Goal: Task Accomplishment & Management: Manage account settings

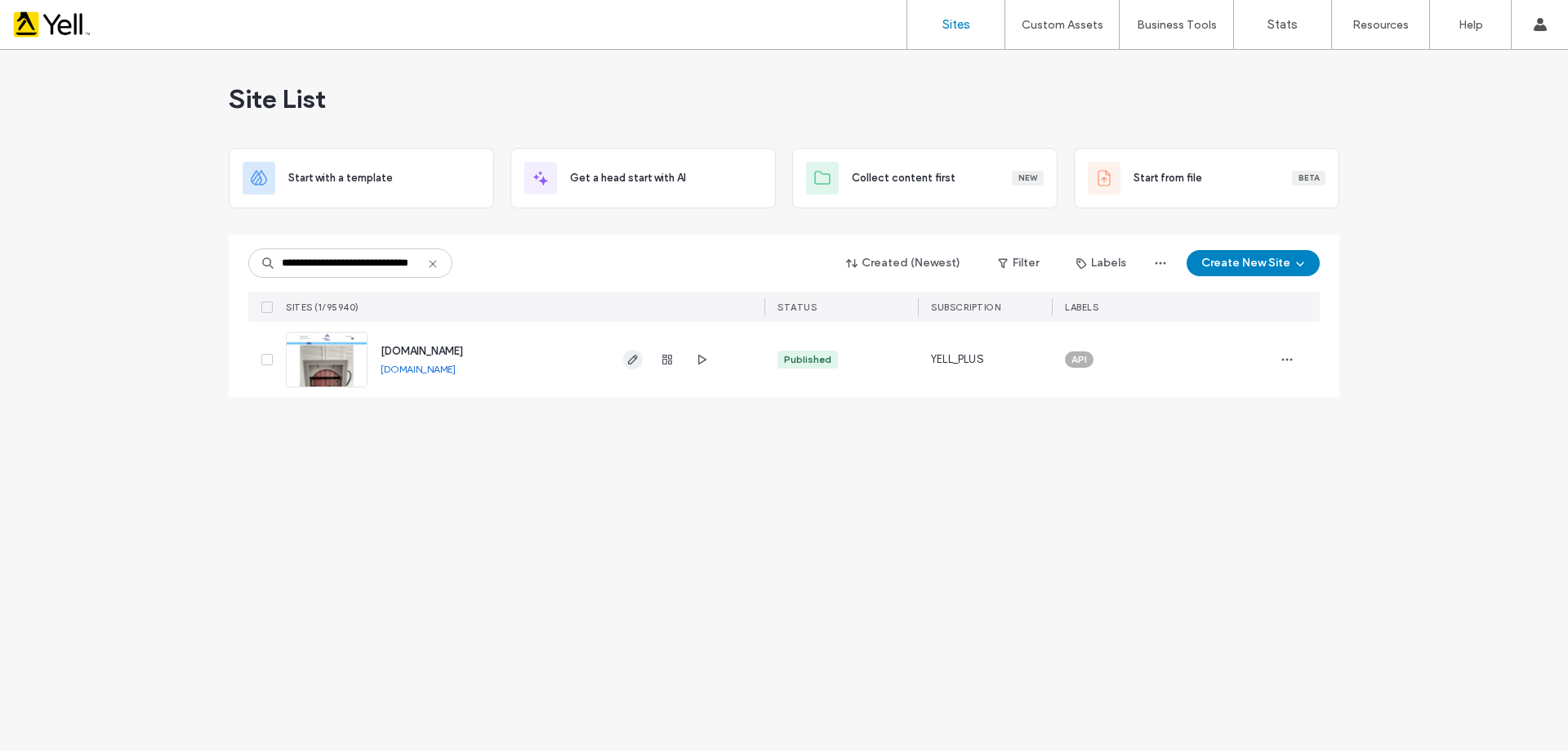
type input "**********"
click at [632, 354] on icon "button" at bounding box center [632, 359] width 13 height 13
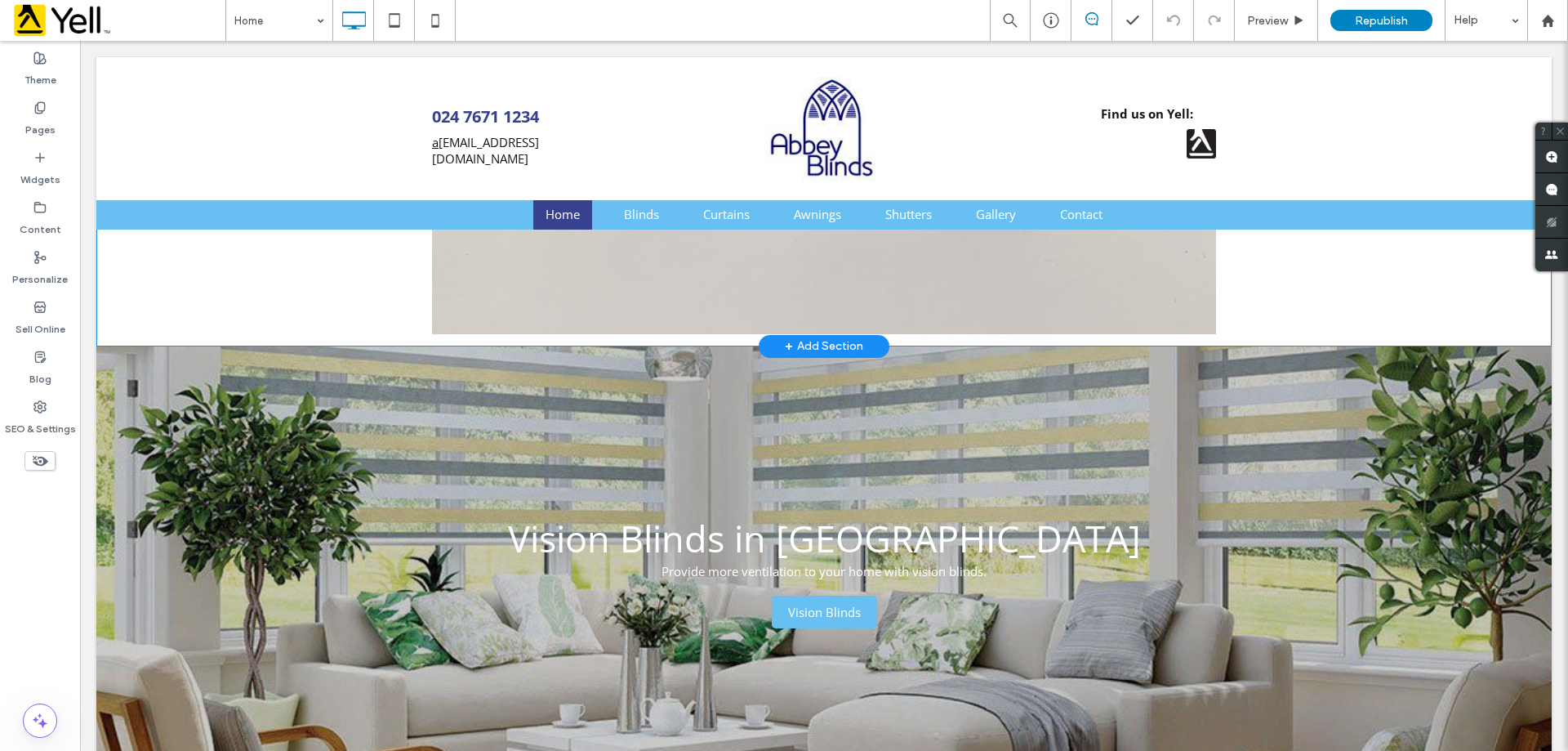
scroll to position [980, 0]
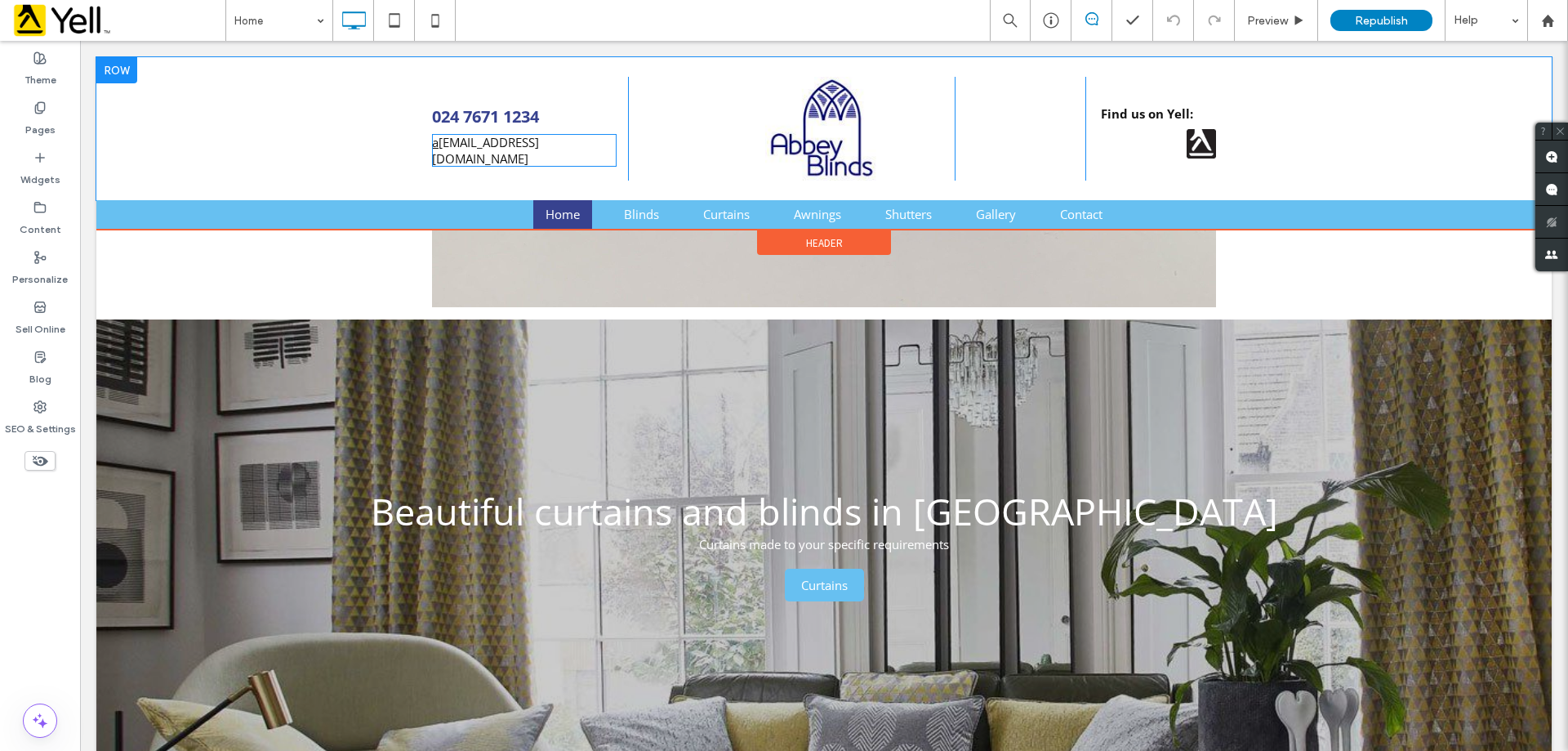
drag, startPoint x: 470, startPoint y: 147, endPoint x: 505, endPoint y: 151, distance: 35.2
click at [470, 147] on span "a [EMAIL_ADDRESS][DOMAIN_NAME]" at bounding box center [485, 149] width 107 height 33
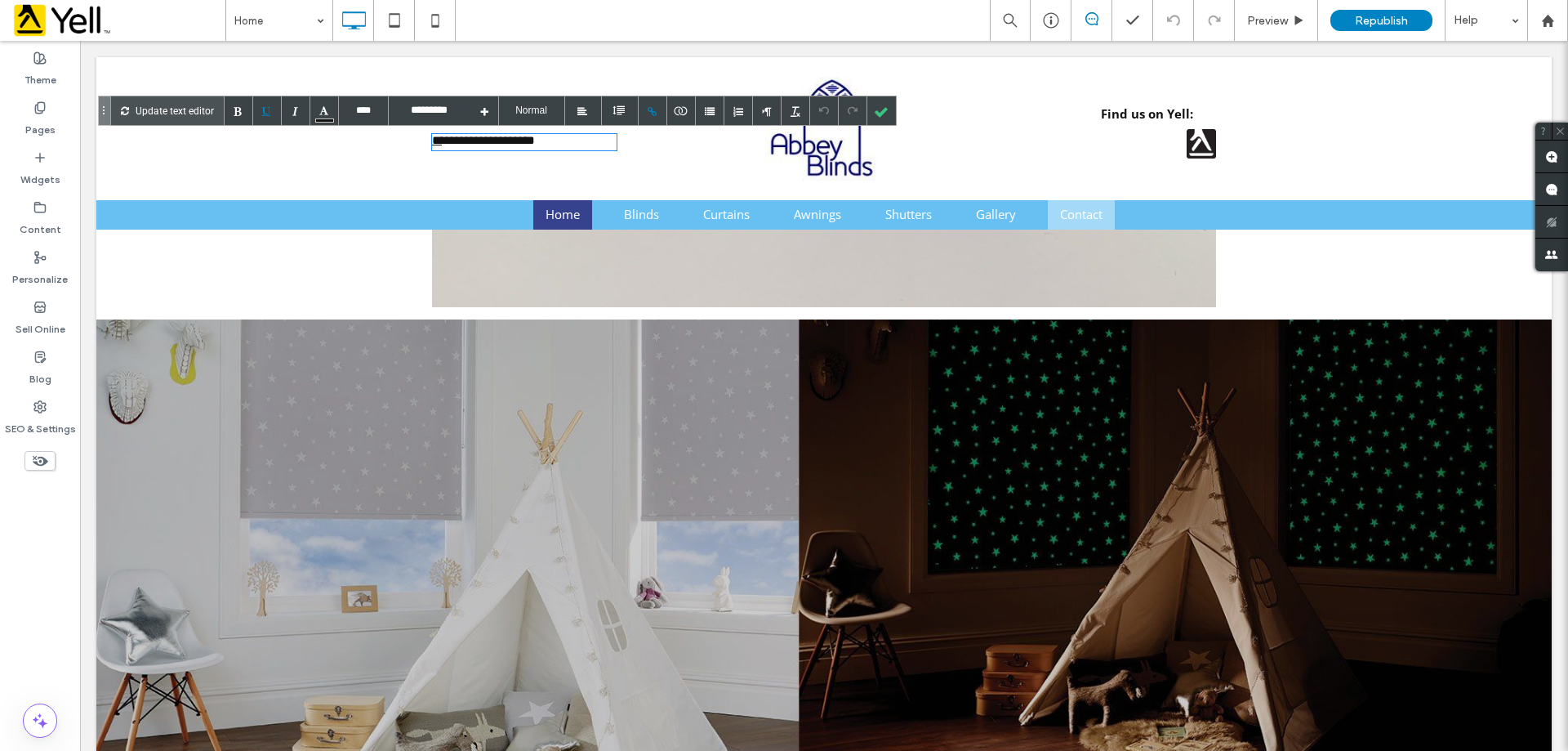
click at [1068, 215] on span "Contact" at bounding box center [1080, 214] width 43 height 16
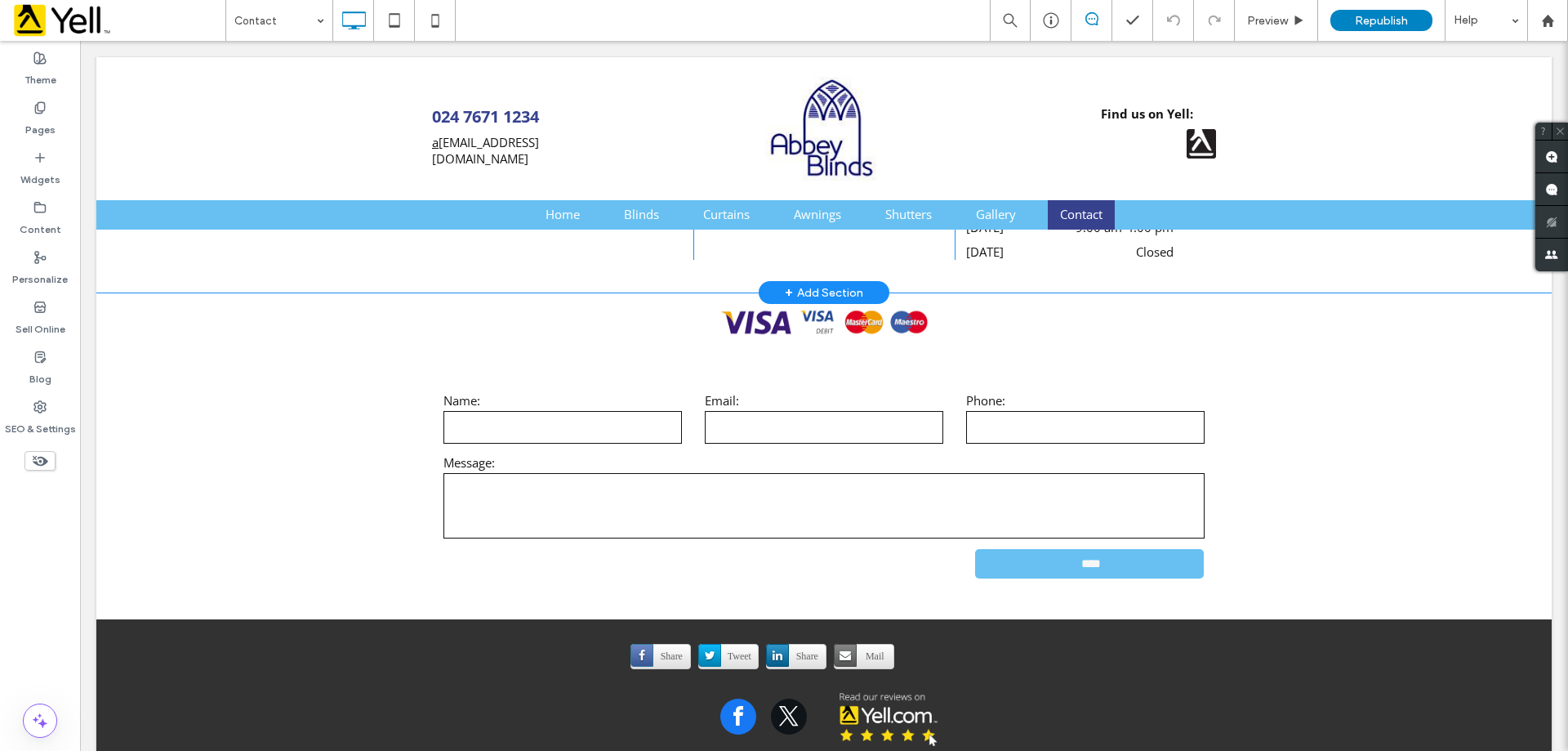
scroll to position [735, 0]
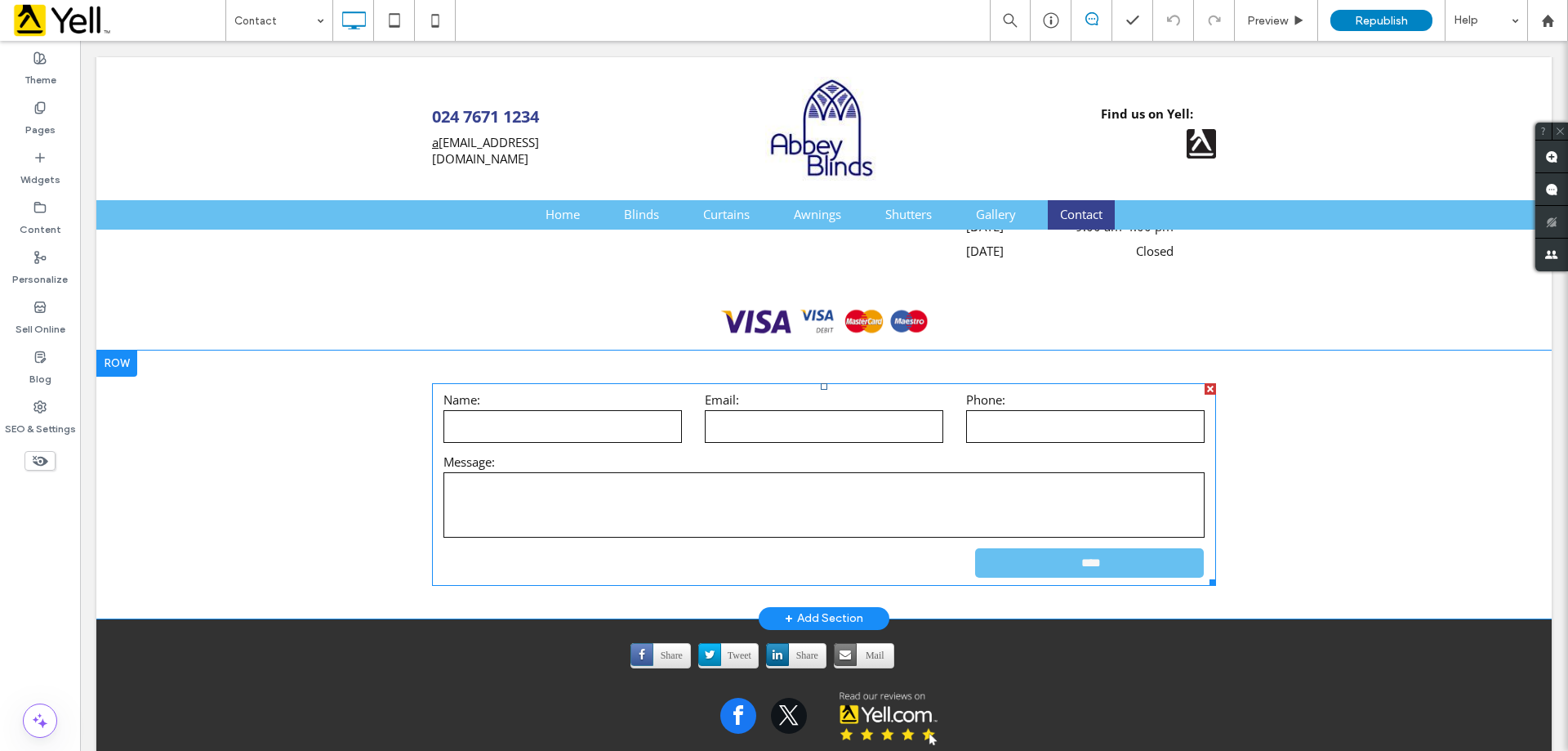
click at [556, 400] on label "Name:" at bounding box center [561, 399] width 238 height 16
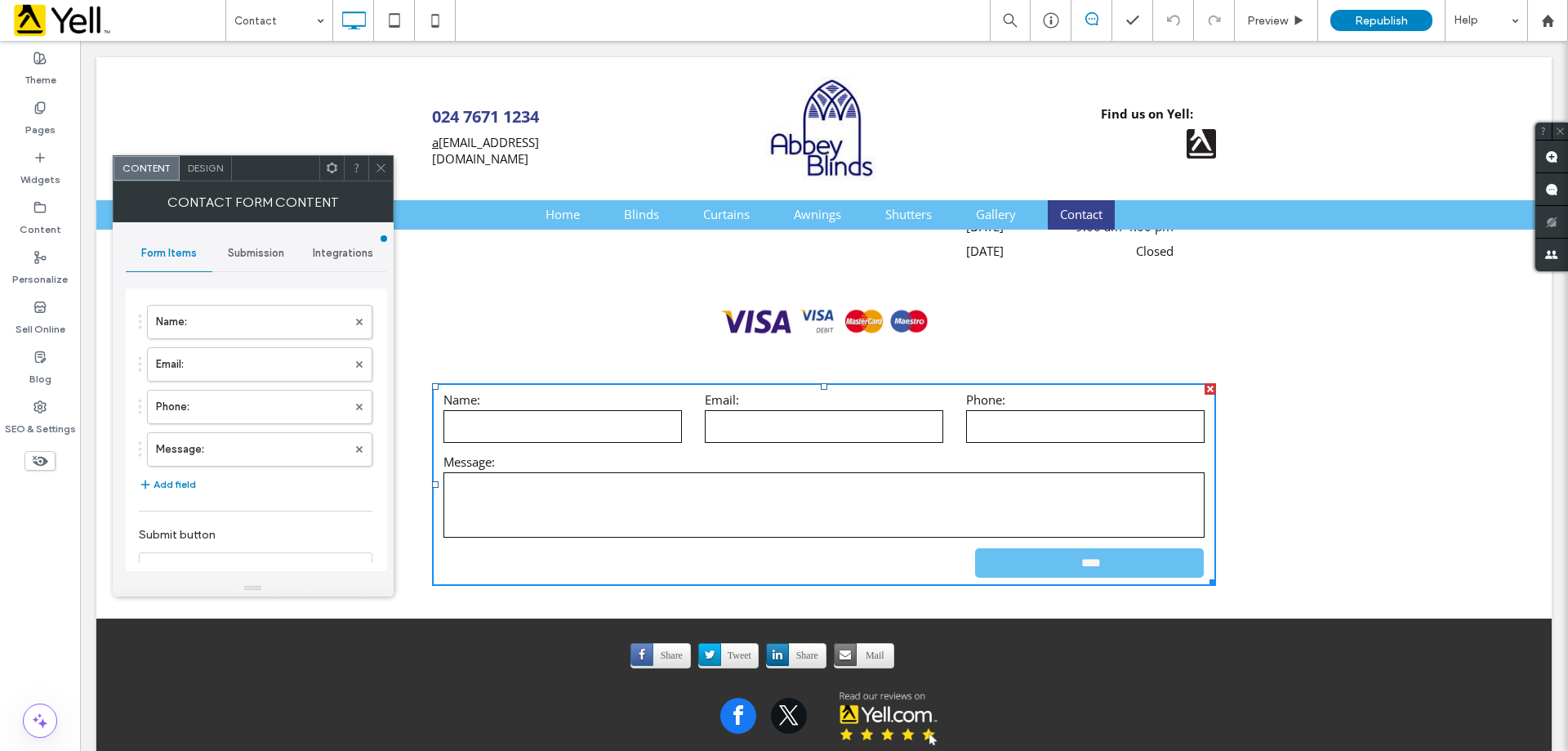
type input "****"
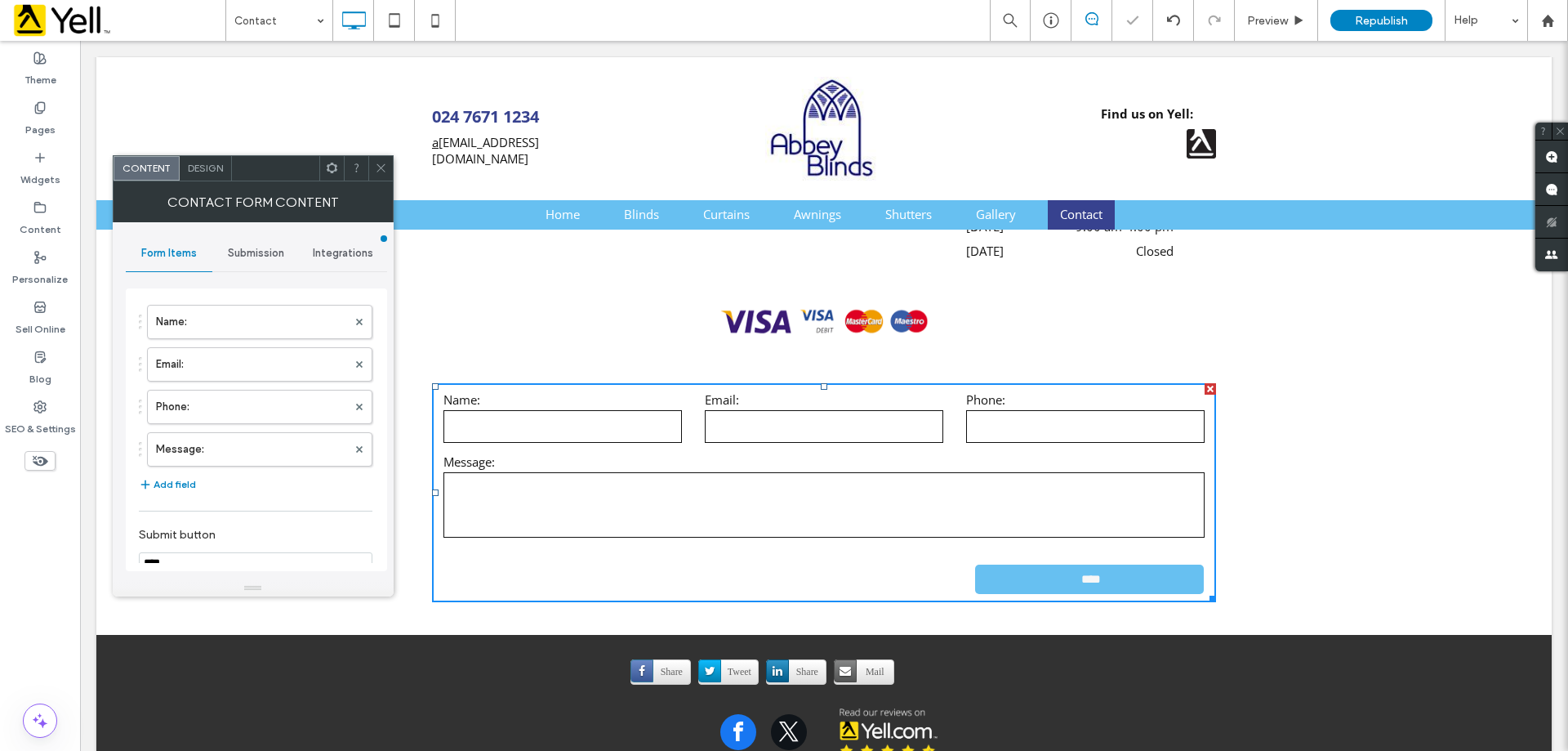
click at [243, 245] on div "Submission" at bounding box center [256, 253] width 88 height 36
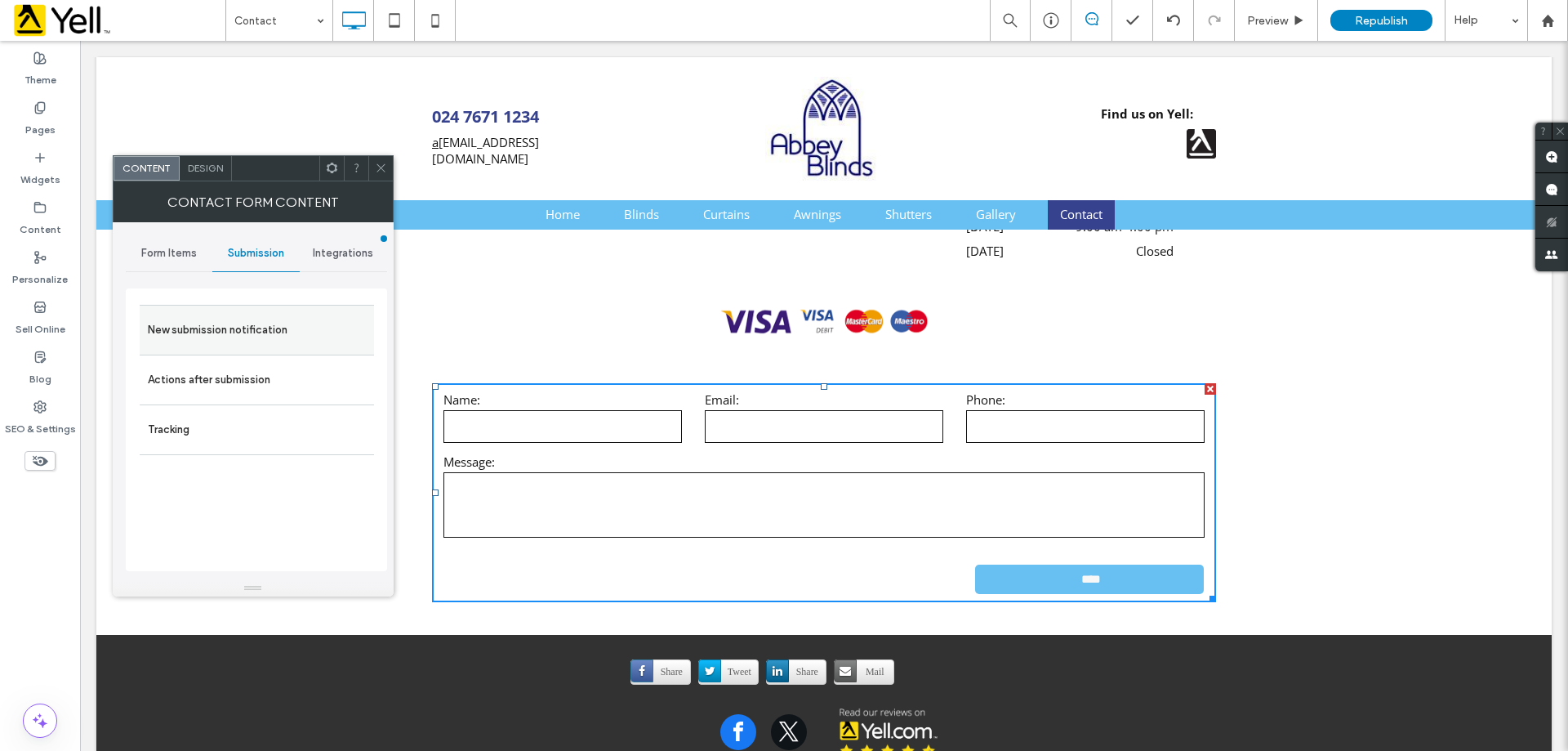
click at [246, 334] on label "New submission notification" at bounding box center [256, 330] width 218 height 33
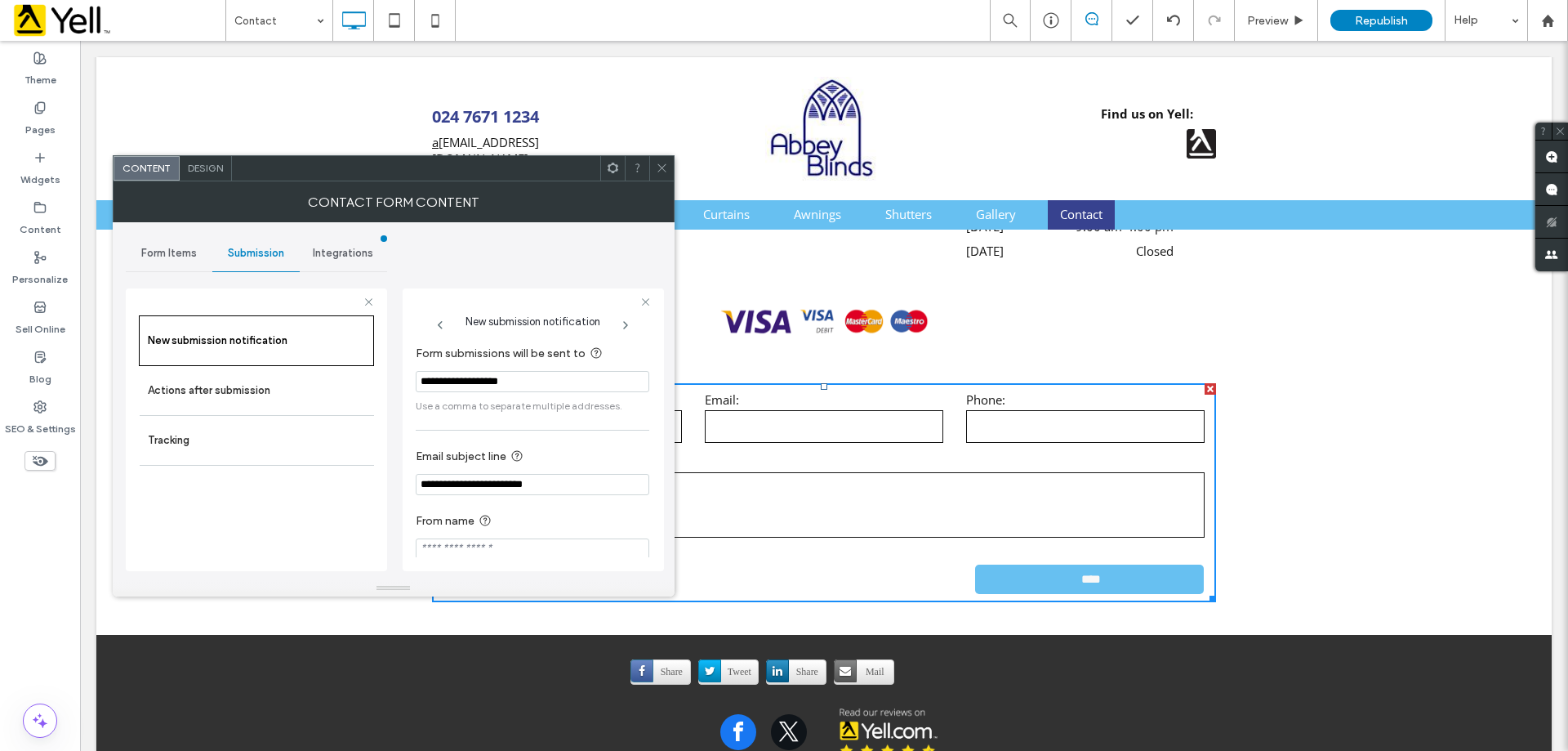
drag, startPoint x: 569, startPoint y: 379, endPoint x: 388, endPoint y: 361, distance: 181.9
click at [388, 361] on div "**********" at bounding box center [393, 400] width 536 height 358
click at [503, 379] on input "Form submissions will be sent to" at bounding box center [532, 380] width 234 height 21
paste input "**********"
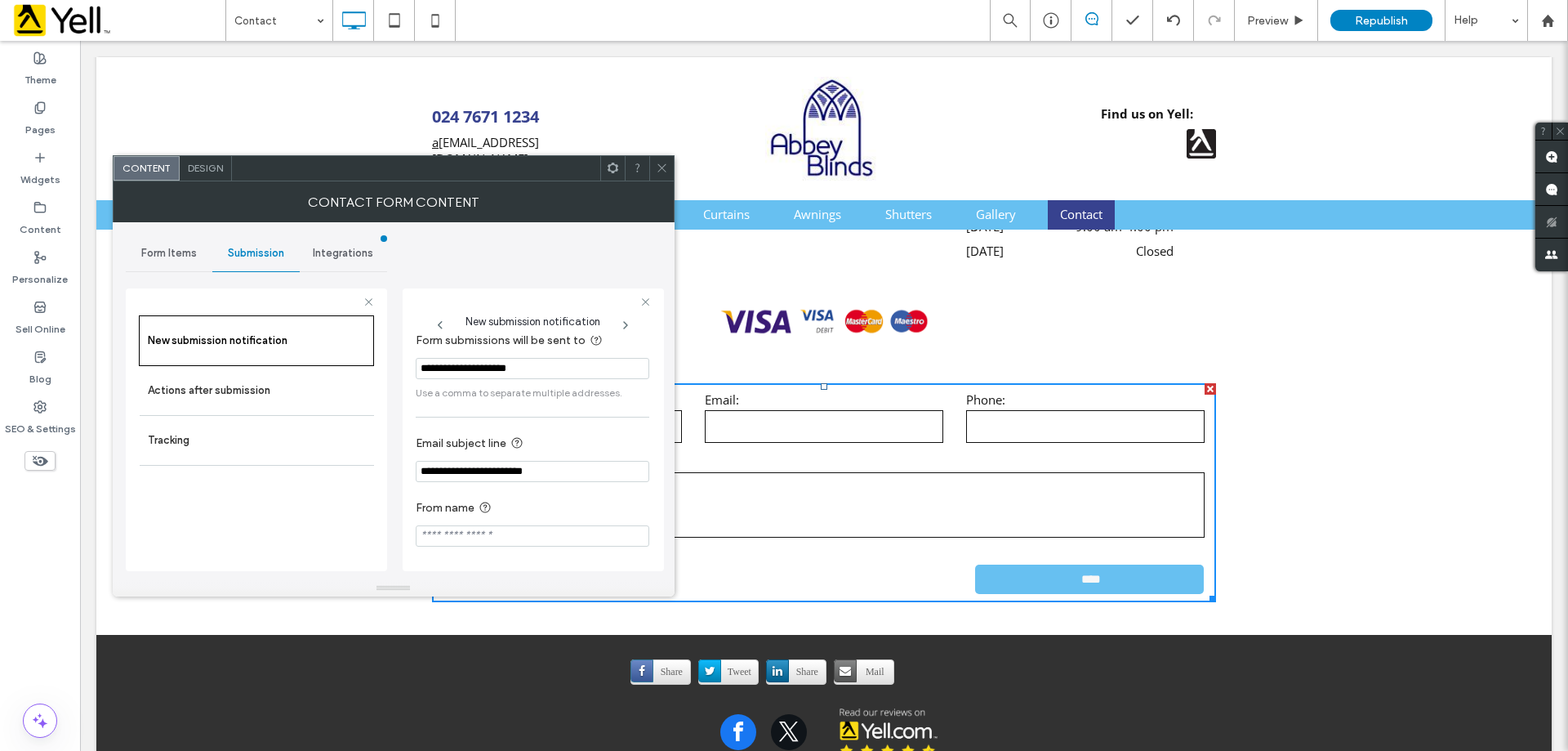
type input "**********"
click at [152, 248] on span "Form Items" at bounding box center [169, 253] width 56 height 13
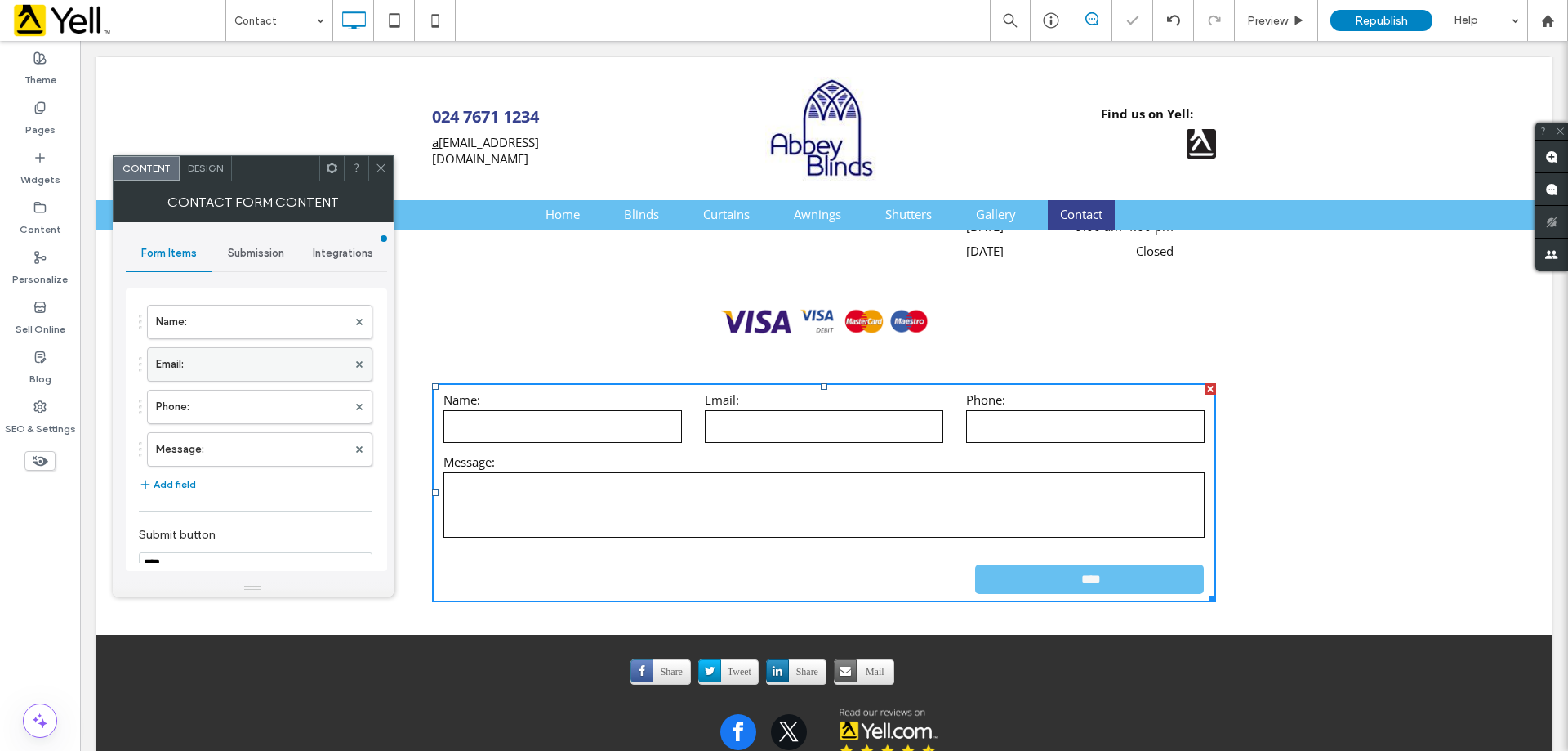
click at [195, 365] on label "Email:" at bounding box center [252, 364] width 191 height 33
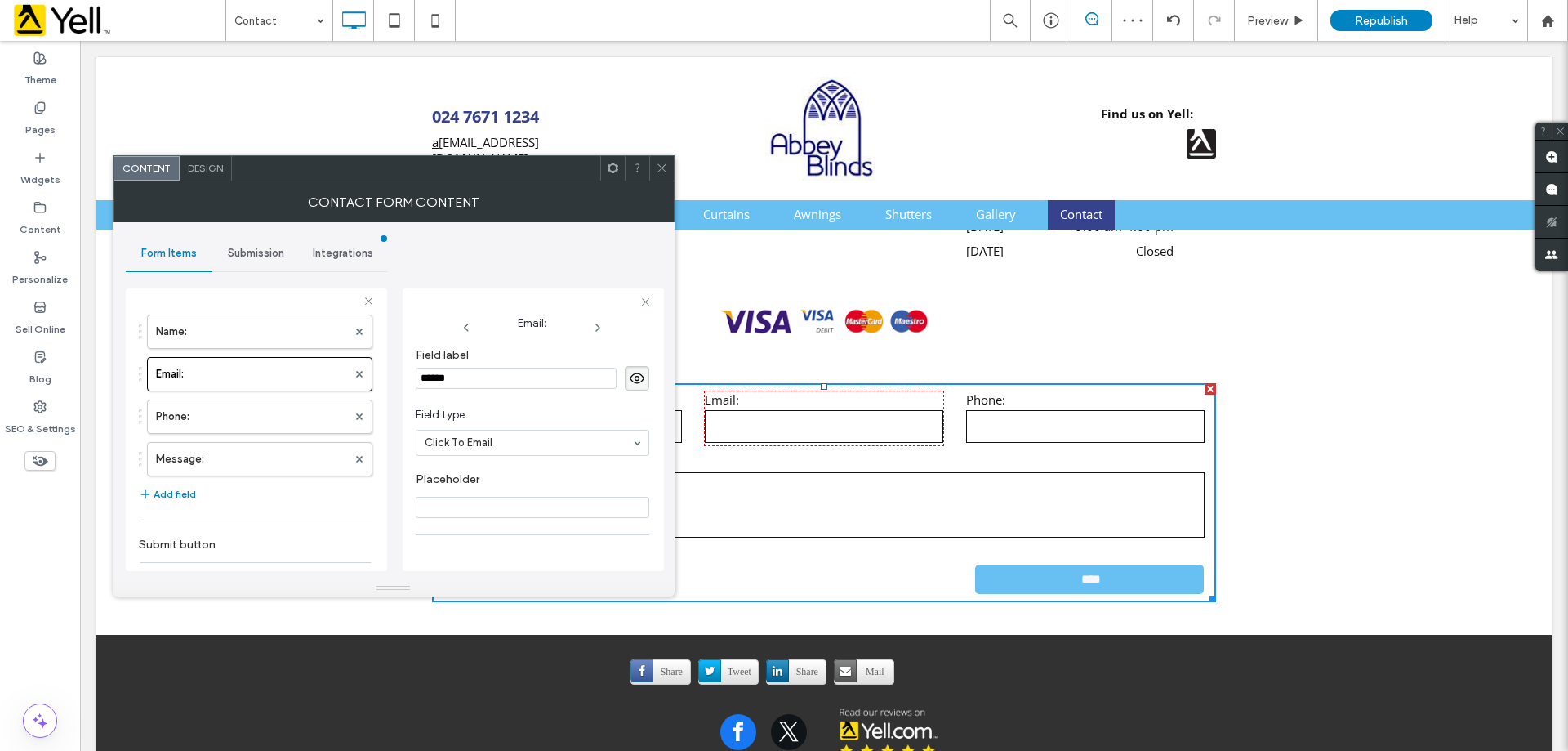
click at [252, 255] on span "Submission" at bounding box center [256, 253] width 57 height 13
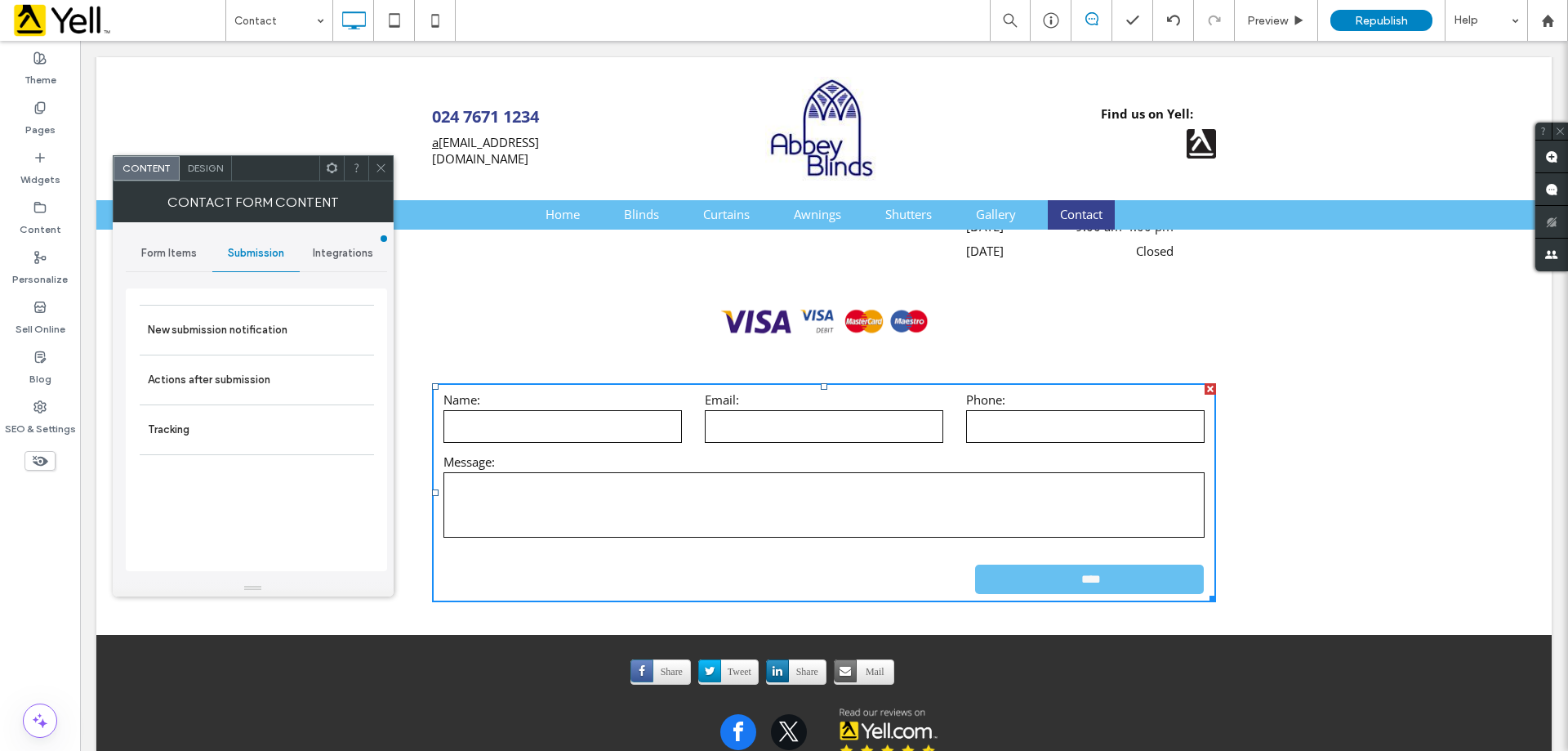
click at [270, 254] on span "Submission" at bounding box center [256, 253] width 57 height 13
click at [333, 252] on span "Integrations" at bounding box center [342, 253] width 61 height 13
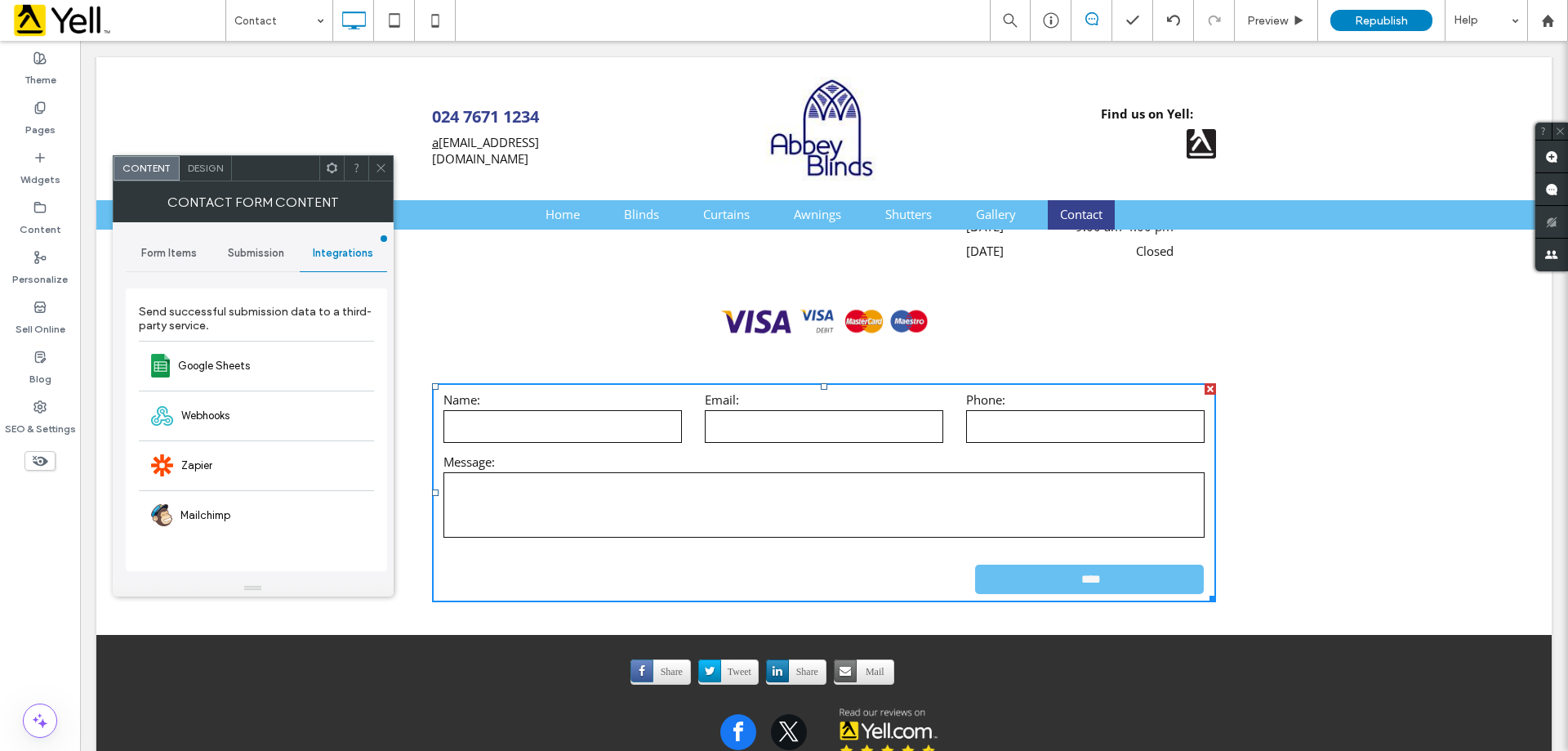
click at [243, 247] on span "Submission" at bounding box center [256, 253] width 57 height 13
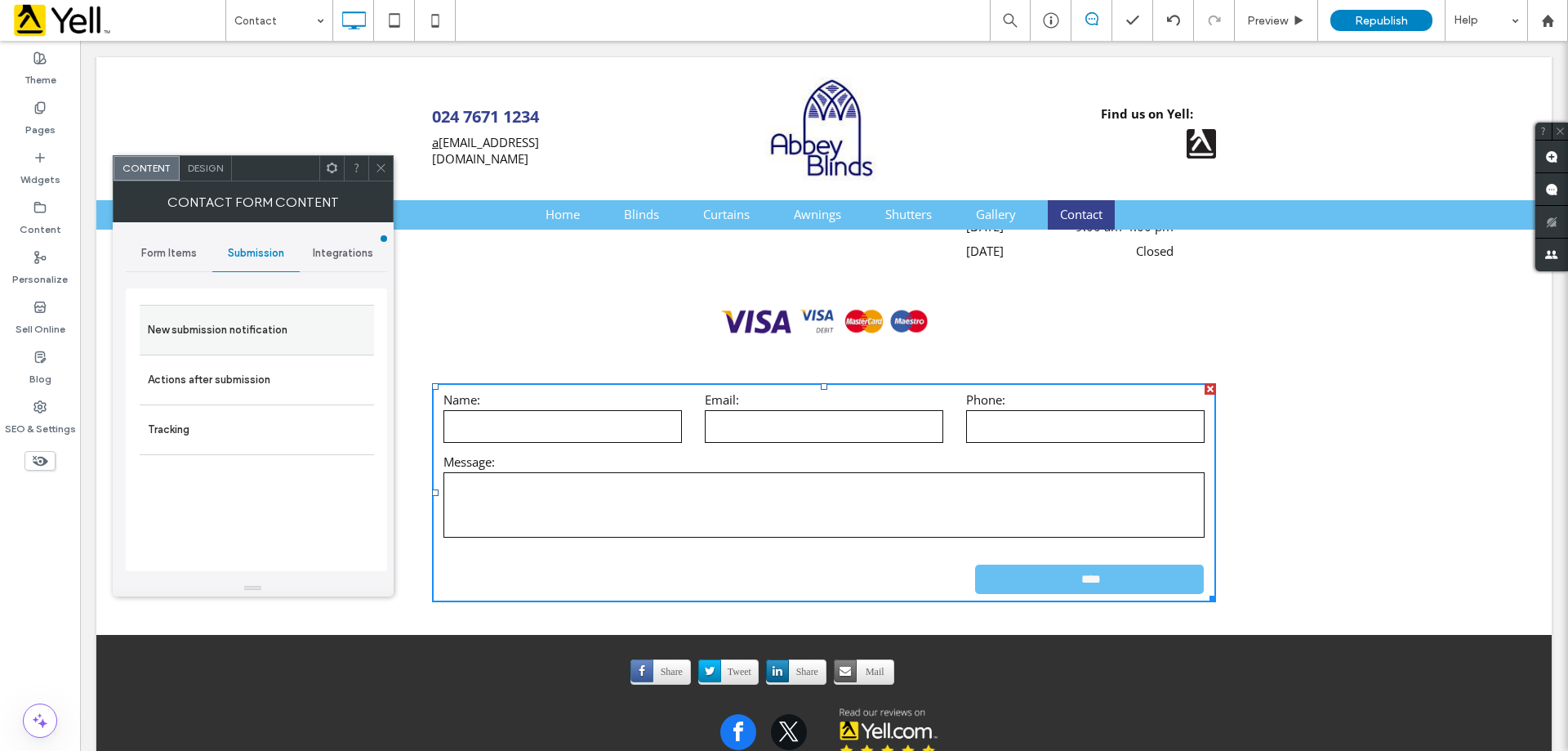
click at [266, 336] on label "New submission notification" at bounding box center [256, 330] width 218 height 33
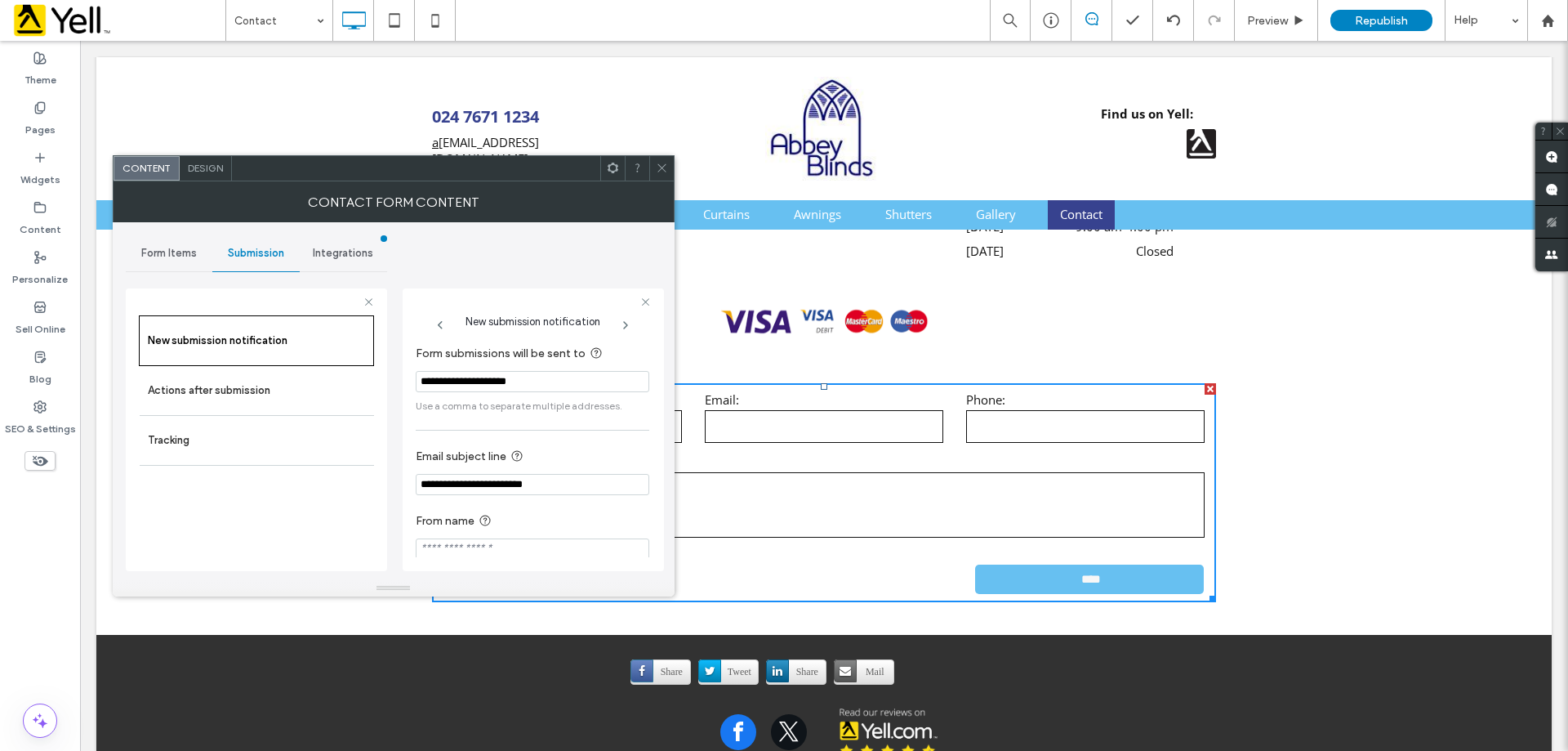
click at [662, 165] on icon at bounding box center [662, 167] width 12 height 12
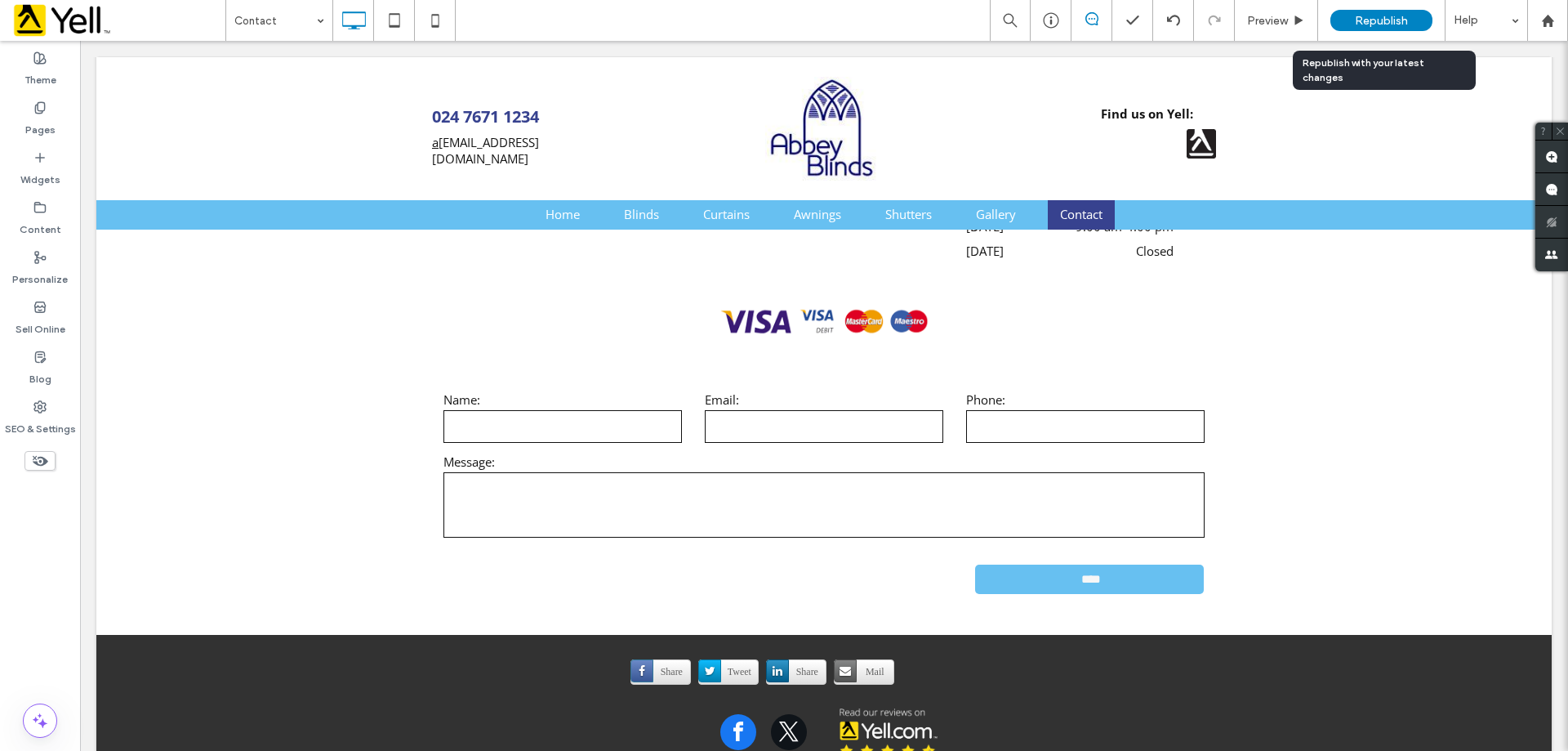
click at [1368, 16] on span "Republish" at bounding box center [1380, 21] width 53 height 14
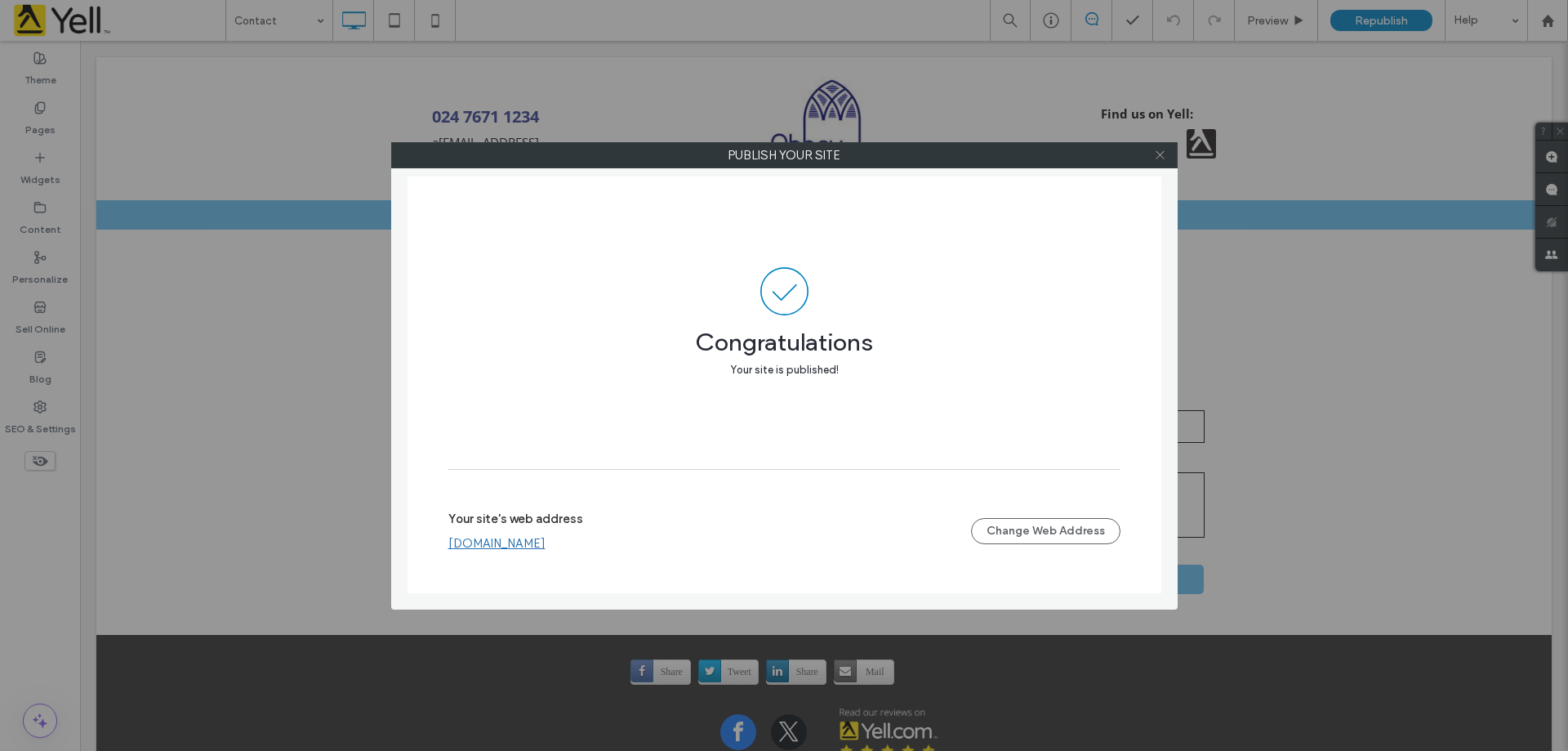
click at [1161, 156] on icon at bounding box center [1160, 154] width 12 height 12
